Goal: Task Accomplishment & Management: Manage account settings

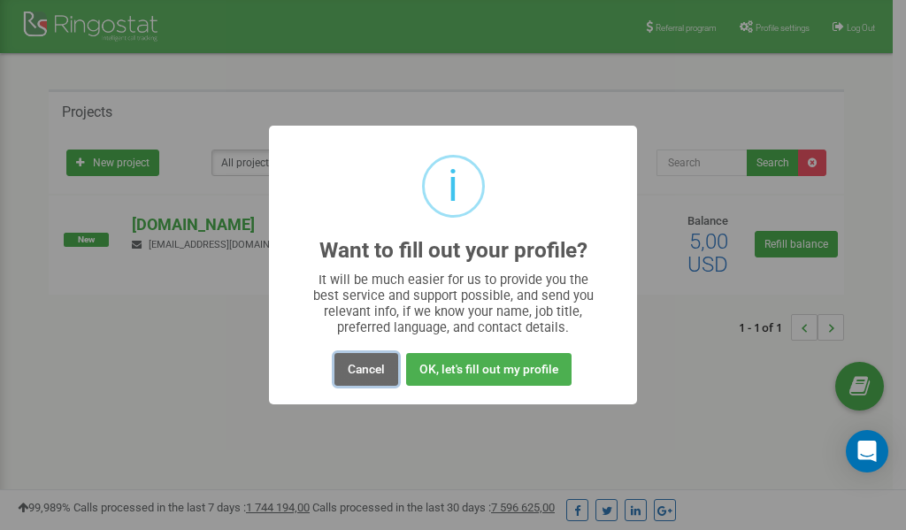
click at [364, 373] on button "Cancel" at bounding box center [366, 369] width 64 height 33
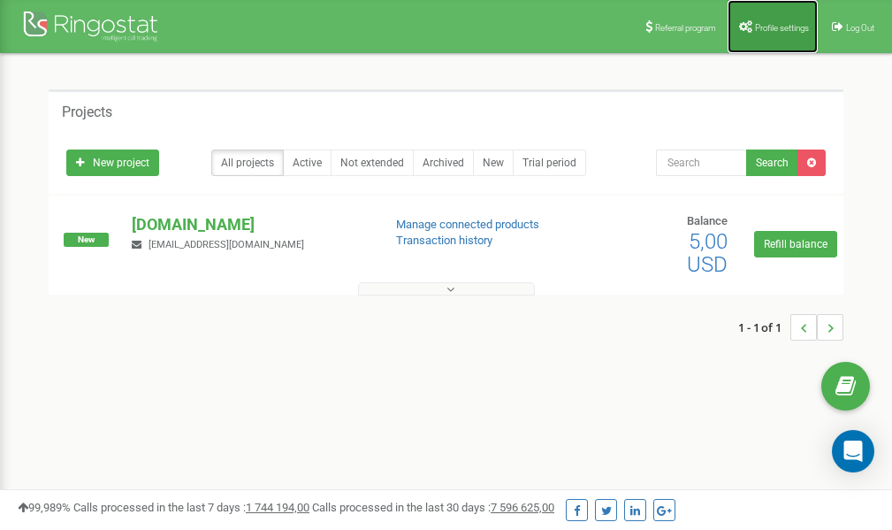
click at [784, 32] on link "Profile settings" at bounding box center [773, 26] width 90 height 53
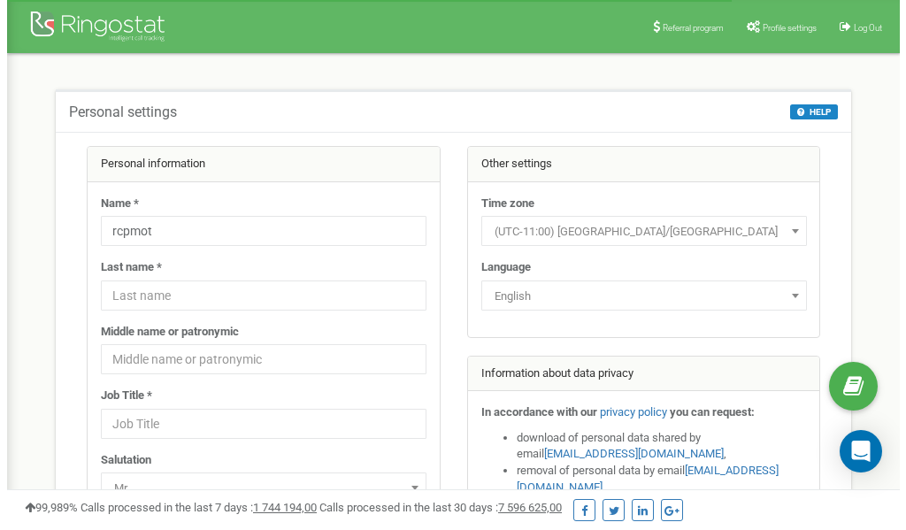
scroll to position [88, 0]
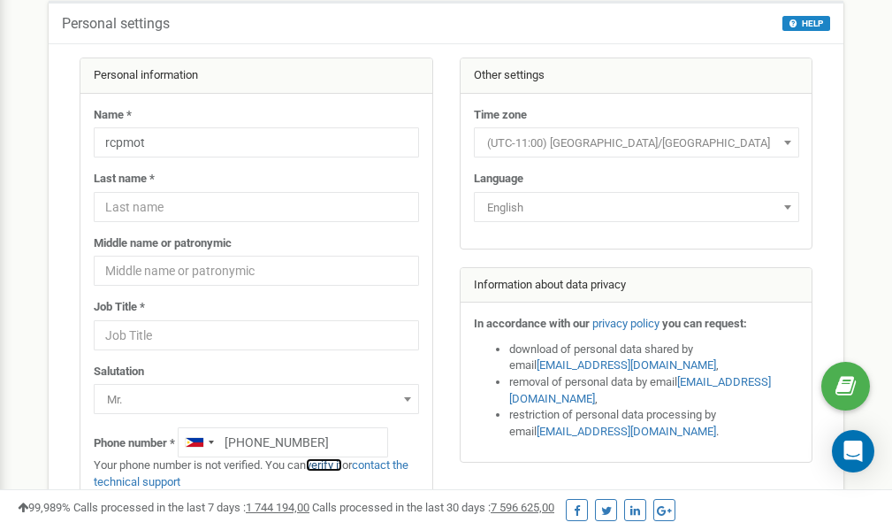
click at [335, 464] on link "verify it" at bounding box center [324, 464] width 36 height 13
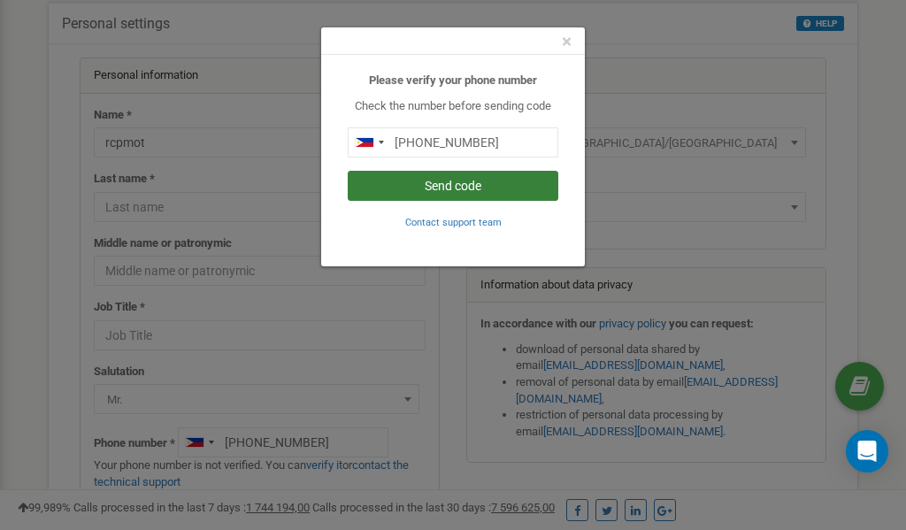
click at [497, 188] on button "Send code" at bounding box center [453, 186] width 210 height 30
